Goal: Task Accomplishment & Management: Use online tool/utility

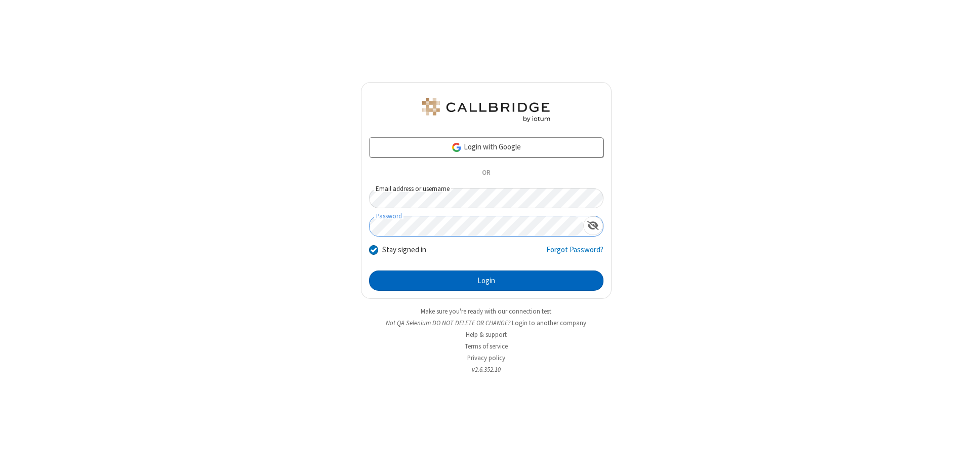
click at [486, 280] on button "Login" at bounding box center [486, 280] width 234 height 20
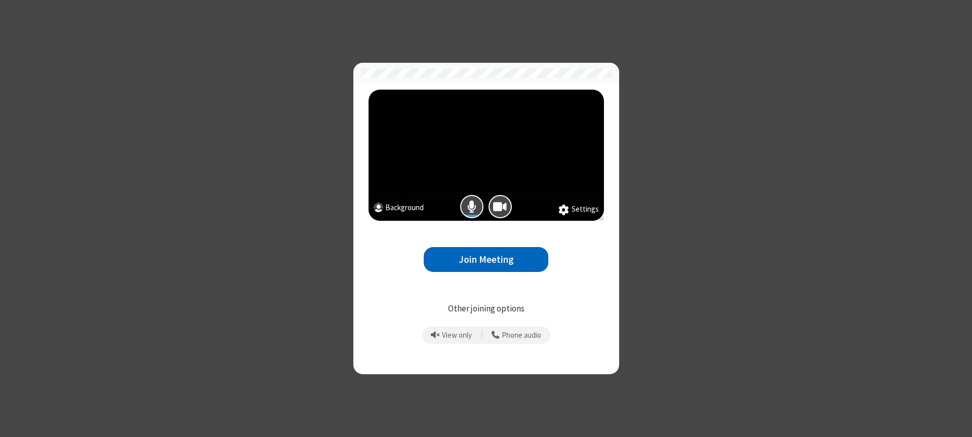
click at [486, 259] on button "Join Meeting" at bounding box center [486, 259] width 124 height 25
